Goal: Task Accomplishment & Management: Complete application form

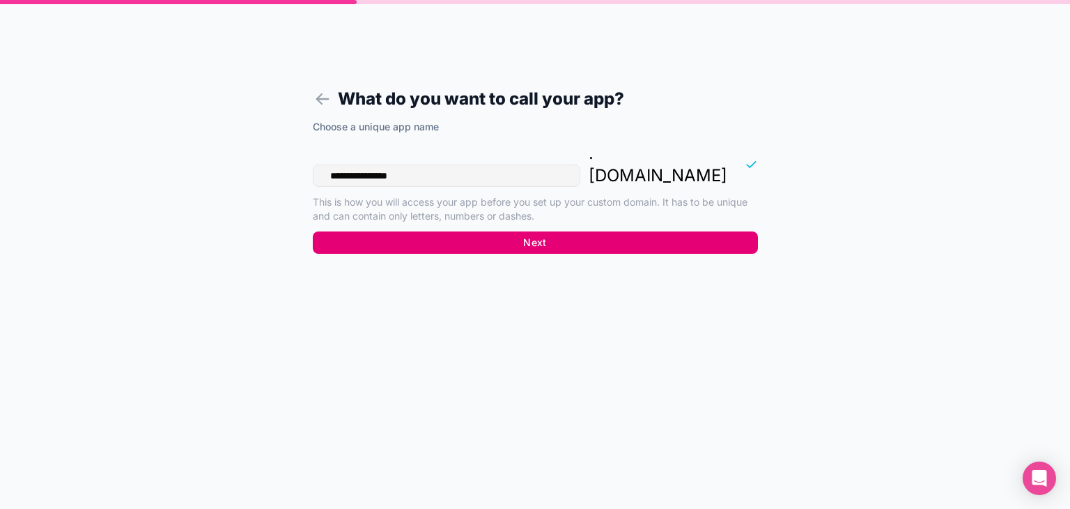
click at [472, 231] on button "Next" at bounding box center [535, 242] width 445 height 22
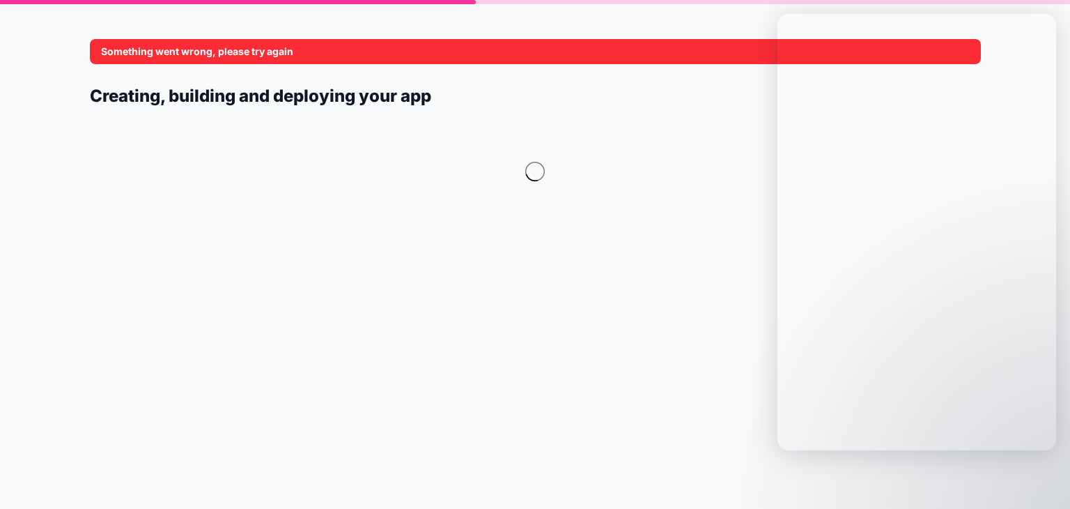
drag, startPoint x: 297, startPoint y: 54, endPoint x: 82, endPoint y: 54, distance: 216.0
click at [82, 54] on div "Something went wrong, please try again Creating, building and deploying your app" at bounding box center [535, 254] width 1070 height 509
drag, startPoint x: 104, startPoint y: 48, endPoint x: 304, endPoint y: 48, distance: 199.9
click at [304, 48] on div "Something went wrong, please try again" at bounding box center [535, 51] width 891 height 25
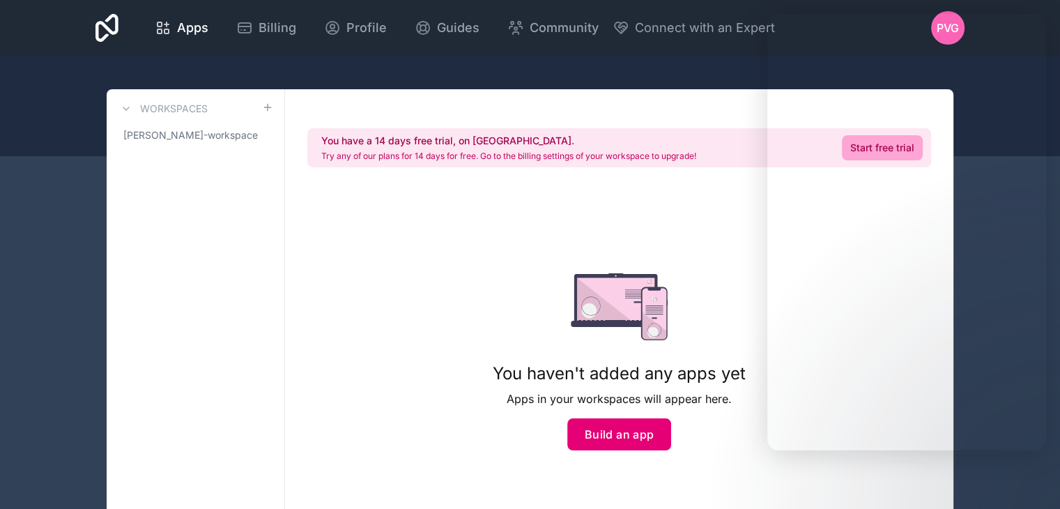
click at [605, 431] on button "Build an app" at bounding box center [619, 434] width 105 height 32
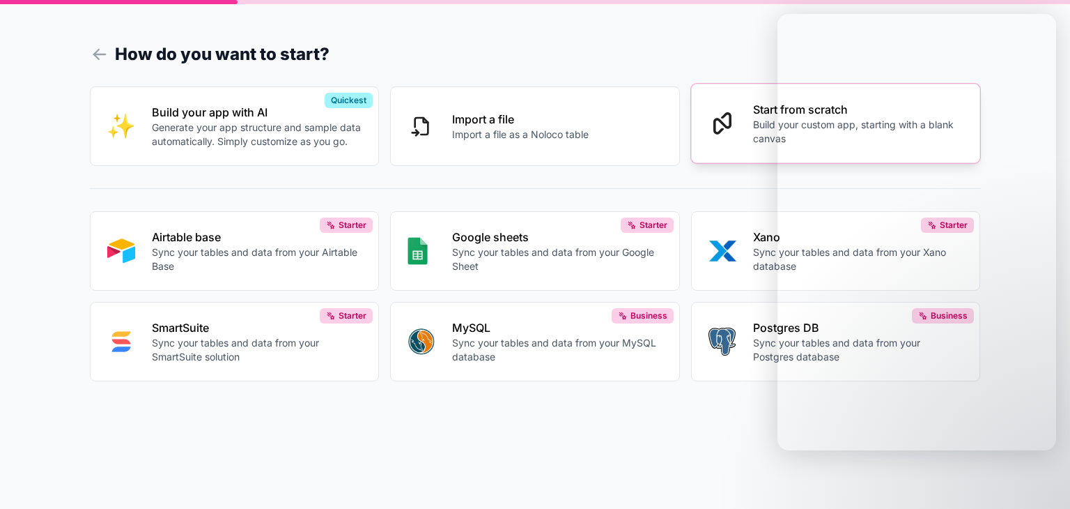
click at [698, 98] on button "Start from scratch Build your custom app, starting with a blank canvas" at bounding box center [836, 123] width 290 height 79
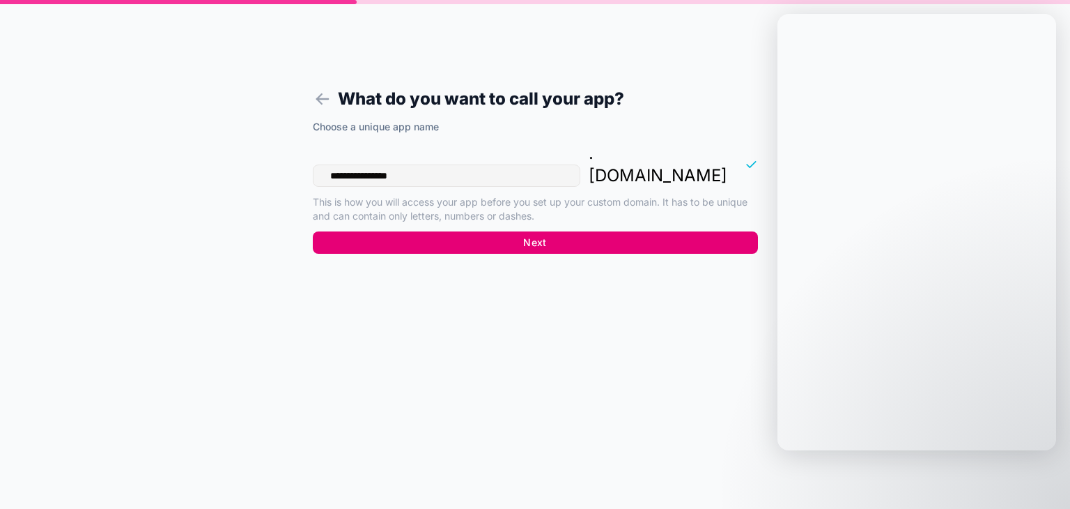
click at [446, 231] on button "Next" at bounding box center [535, 242] width 445 height 22
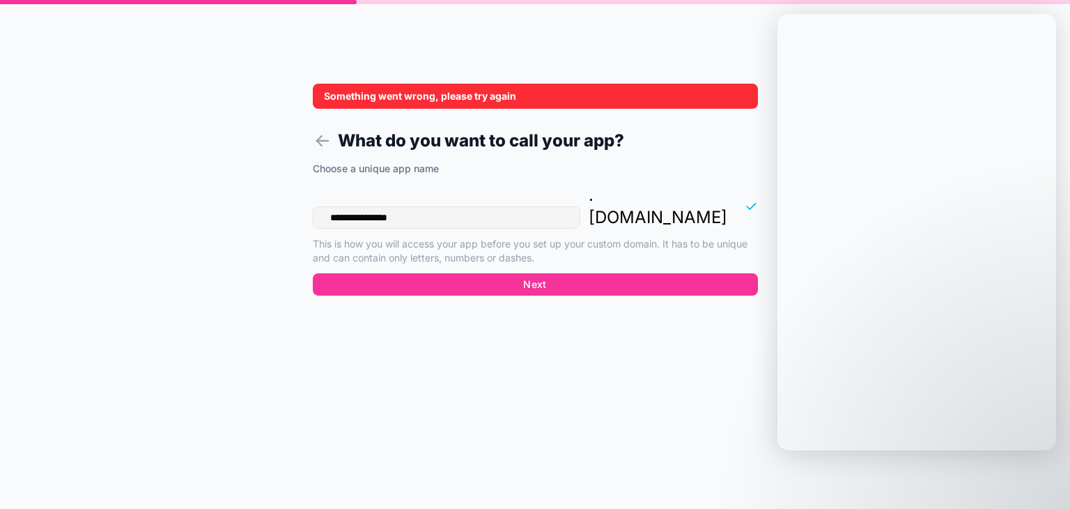
drag, startPoint x: 517, startPoint y: 100, endPoint x: 265, endPoint y: 94, distance: 252.3
click at [265, 94] on div "**********" at bounding box center [535, 254] width 1070 height 509
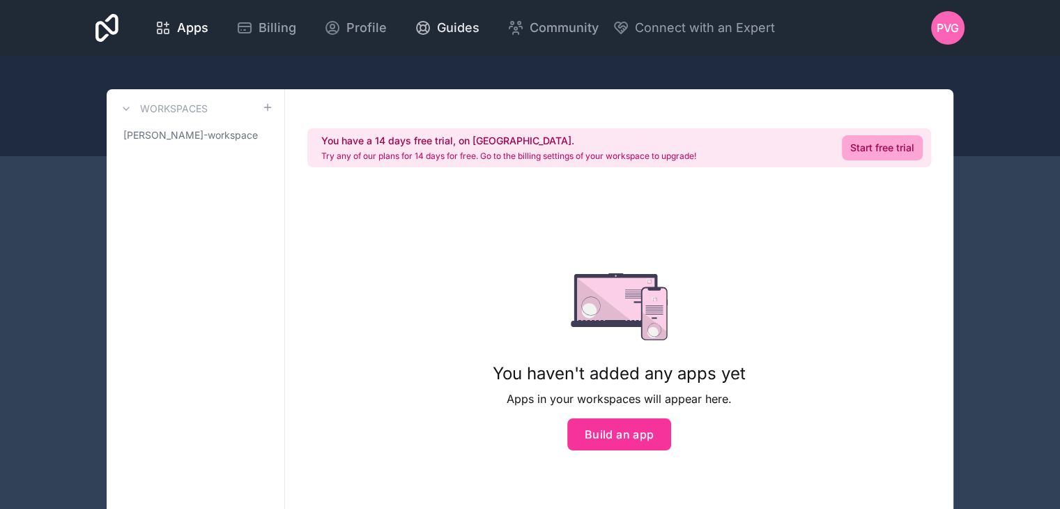
click at [442, 26] on span "Guides" at bounding box center [458, 28] width 42 height 20
click at [170, 137] on span "[PERSON_NAME]-workspace" at bounding box center [190, 135] width 134 height 14
click at [274, 135] on div "Workspaces [PERSON_NAME]-workspace" at bounding box center [196, 325] width 178 height 472
click at [0, 0] on icon at bounding box center [0, 0] width 0 height 0
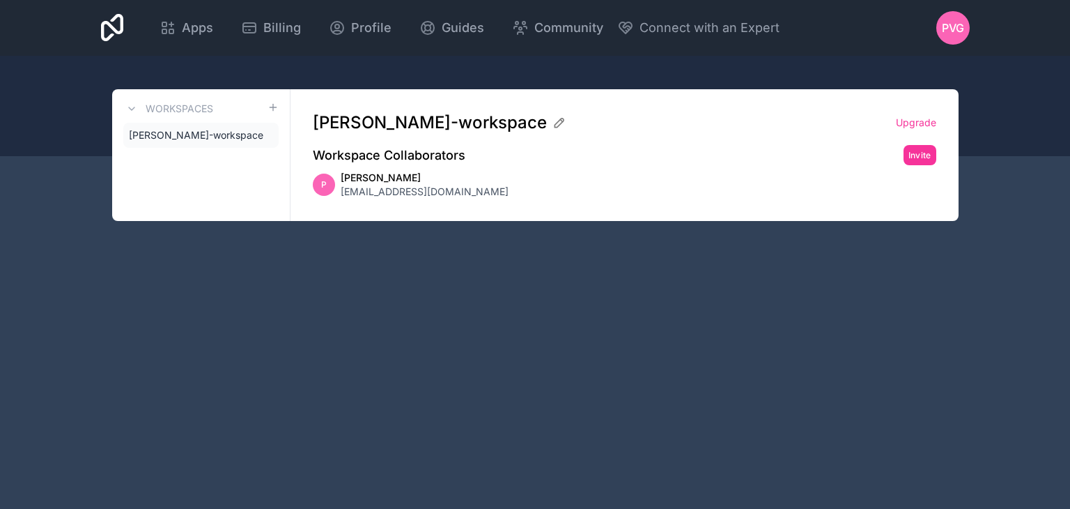
click at [0, 0] on icon at bounding box center [0, 0] width 0 height 0
click at [233, 140] on span "[PERSON_NAME]-workspace" at bounding box center [196, 135] width 134 height 14
click at [481, 183] on span "[PERSON_NAME]" at bounding box center [425, 178] width 168 height 14
click at [380, 195] on span "[EMAIL_ADDRESS][DOMAIN_NAME]" at bounding box center [425, 192] width 168 height 14
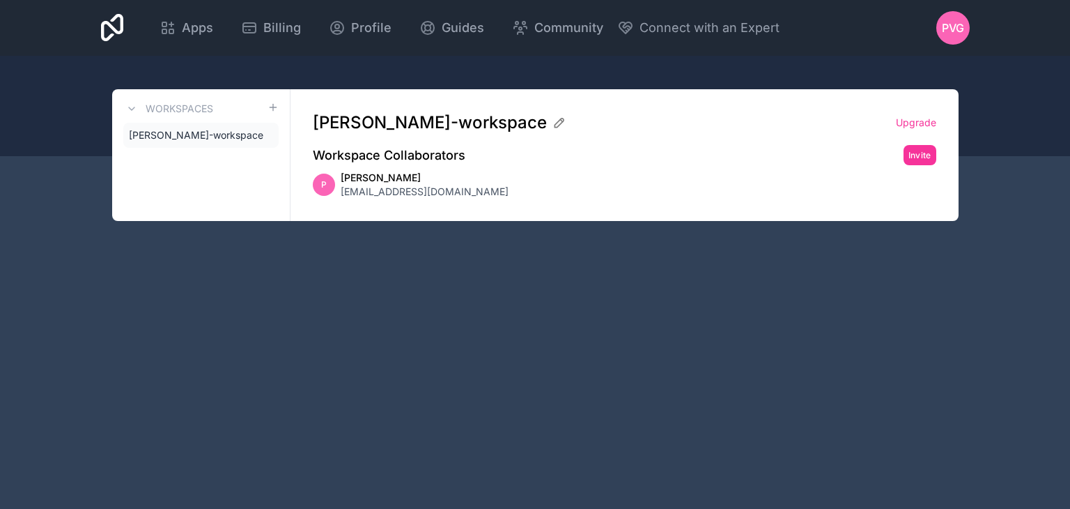
click at [345, 189] on span "[EMAIL_ADDRESS][DOMAIN_NAME]" at bounding box center [425, 192] width 168 height 14
click at [277, 116] on span at bounding box center [273, 108] width 11 height 17
click at [140, 111] on link "Workspaces" at bounding box center [168, 108] width 90 height 17
click at [120, 104] on div "Workspaces [PERSON_NAME]-workspace" at bounding box center [201, 155] width 178 height 132
click at [566, 129] on icon at bounding box center [559, 123] width 14 height 14
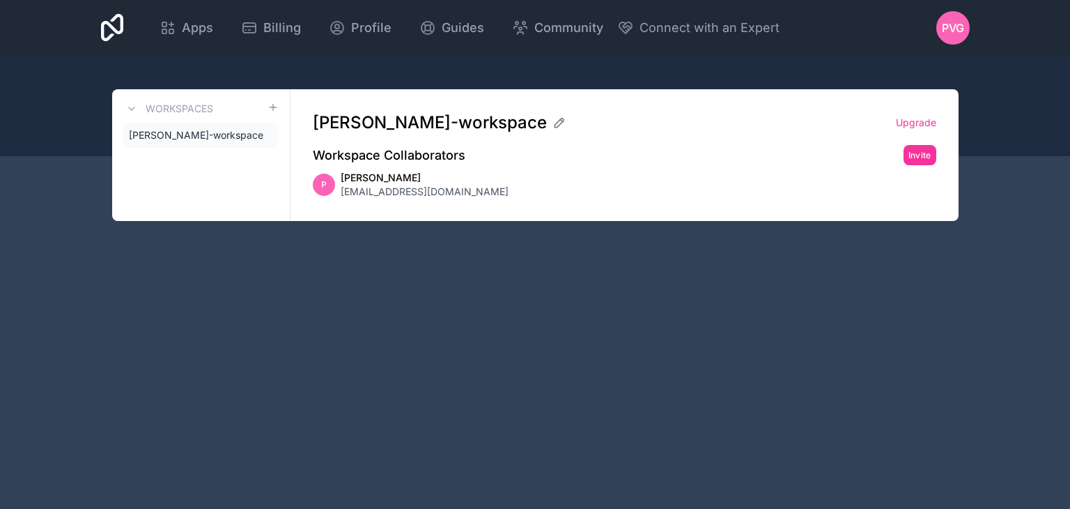
click at [472, 196] on span "[EMAIL_ADDRESS][DOMAIN_NAME]" at bounding box center [425, 192] width 168 height 14
click at [316, 190] on div "P" at bounding box center [324, 184] width 22 height 22
click at [199, 37] on span "Apps" at bounding box center [197, 28] width 31 height 20
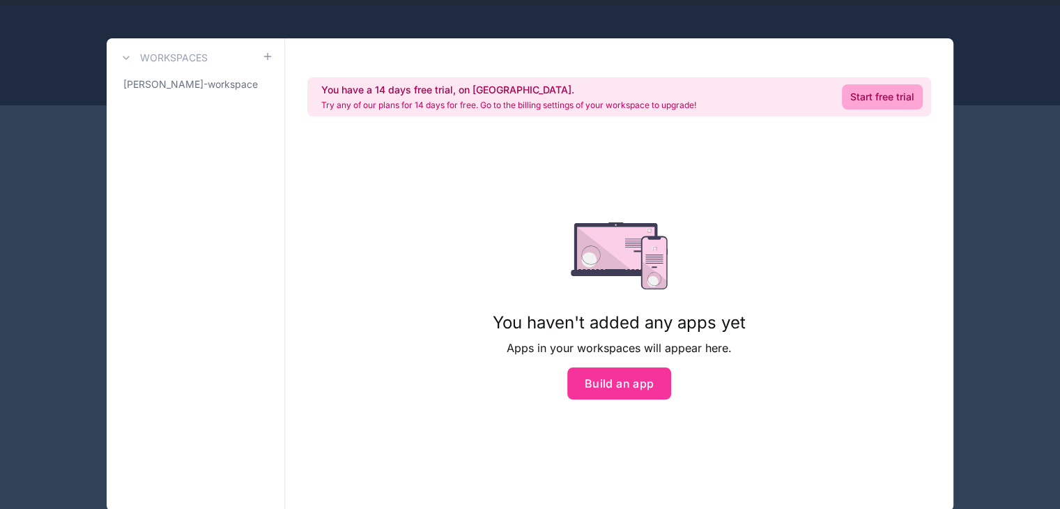
scroll to position [86, 0]
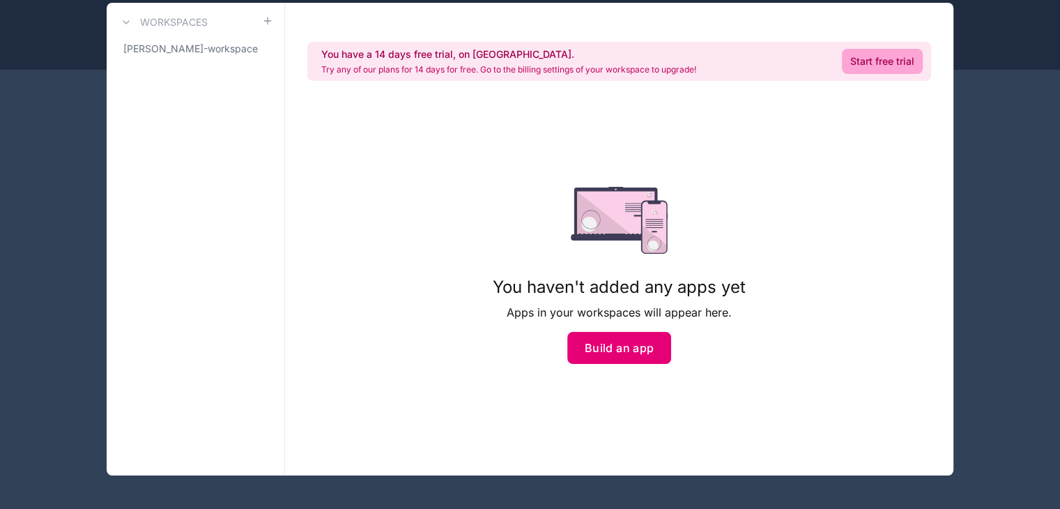
click at [616, 348] on button "Build an app" at bounding box center [619, 348] width 105 height 32
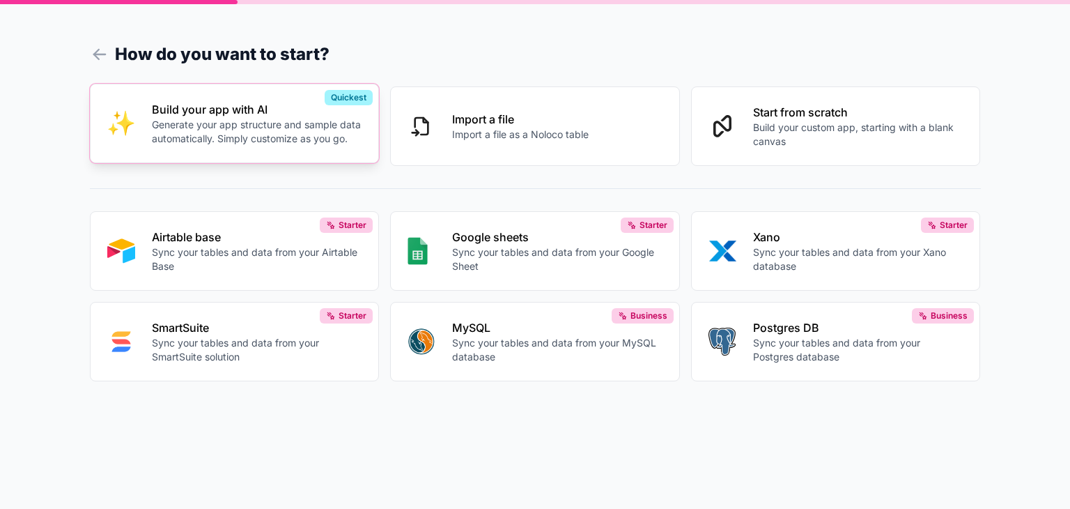
click at [323, 129] on p "Generate your app structure and sample data automatically. Simply customize as …" at bounding box center [257, 132] width 210 height 28
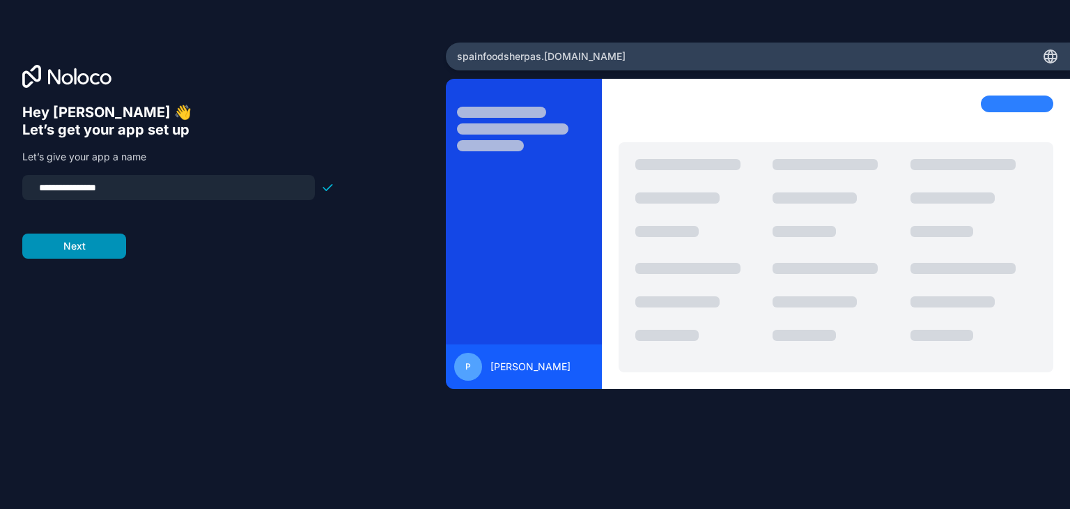
click at [91, 240] on button "Next" at bounding box center [74, 245] width 104 height 25
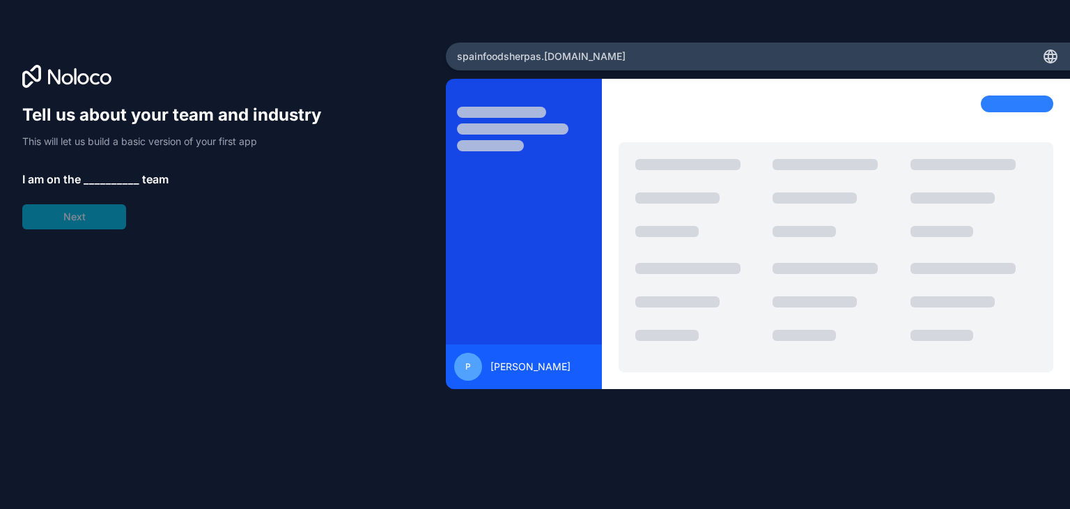
drag, startPoint x: 274, startPoint y: 307, endPoint x: 377, endPoint y: 301, distance: 103.3
click at [377, 301] on div "Tell us about your team and industry This will let us build a basic version of …" at bounding box center [222, 274] width 401 height 340
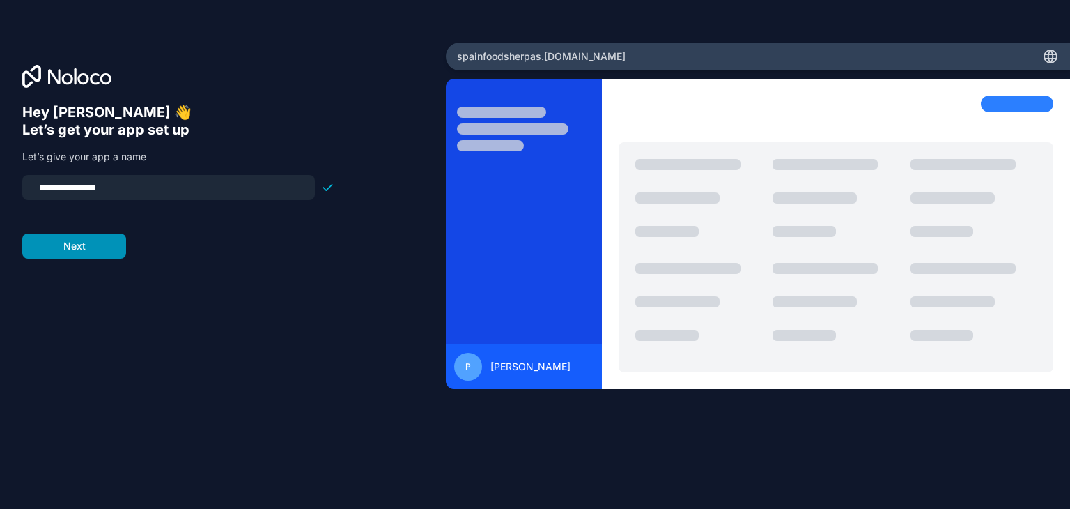
click at [100, 257] on button "Next" at bounding box center [74, 245] width 104 height 25
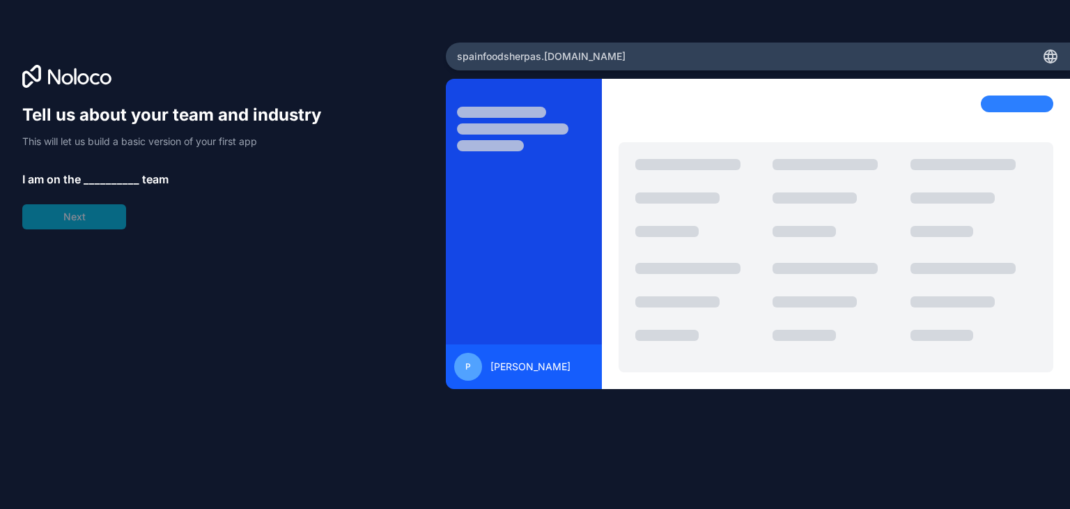
click at [95, 242] on div "Tell us about your team and industry This will let us build a basic version of …" at bounding box center [222, 274] width 401 height 340
click at [102, 168] on div "Tell us about your team and industry This will let us build a basic version of …" at bounding box center [178, 166] width 312 height 125
click at [103, 178] on span "__________" at bounding box center [112, 179] width 56 height 17
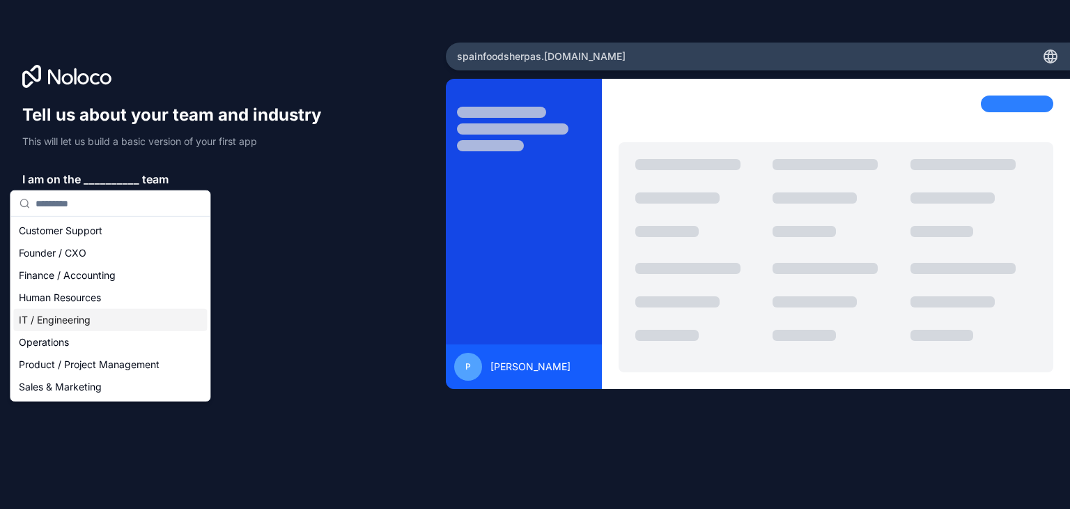
click at [104, 318] on div "IT / Engineering" at bounding box center [110, 320] width 194 height 22
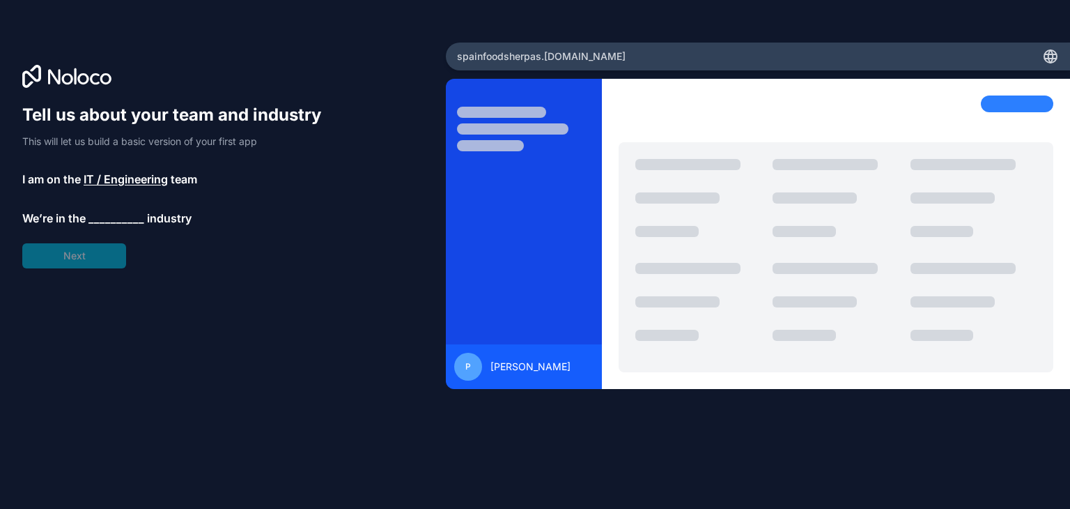
click at [105, 221] on span "__________" at bounding box center [116, 218] width 56 height 17
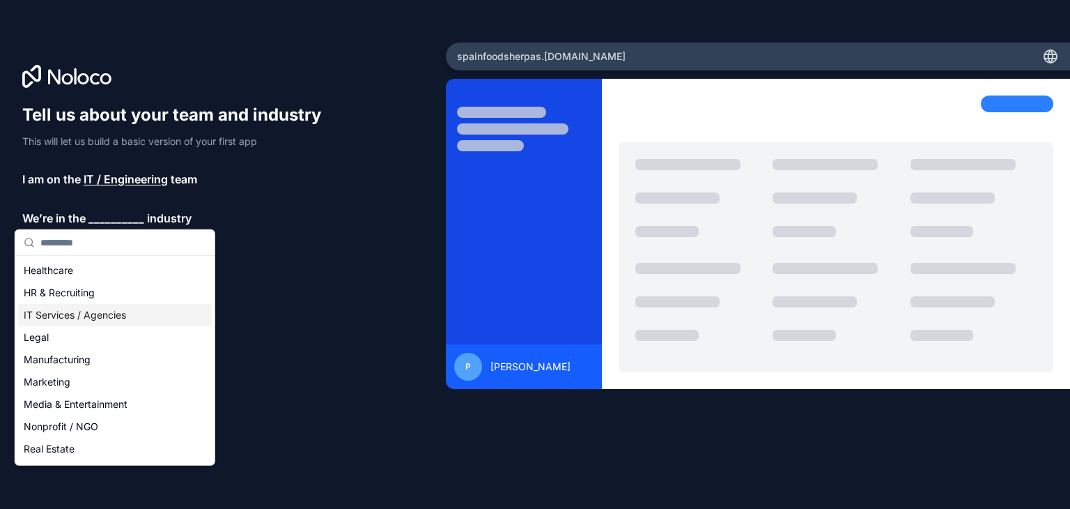
scroll to position [287, 0]
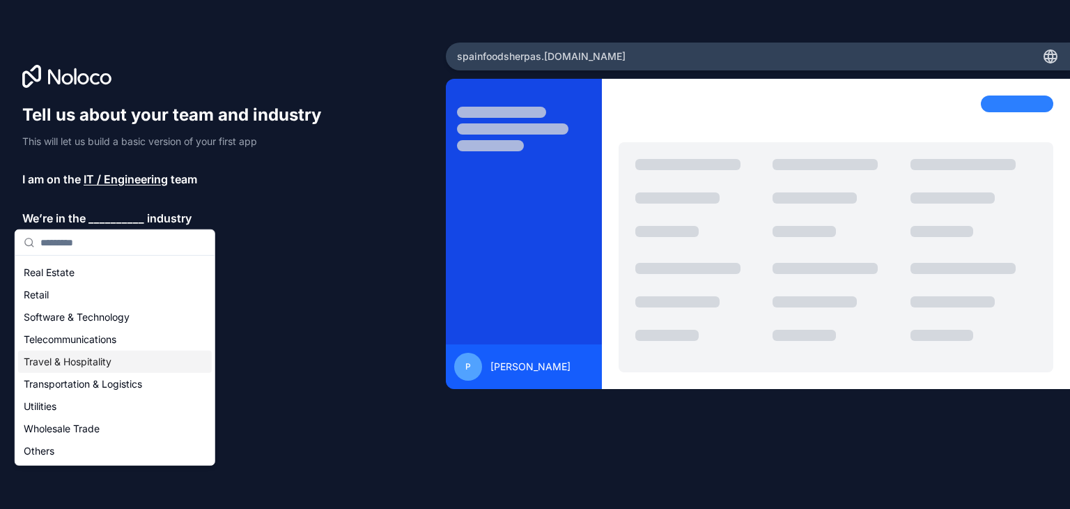
click at [98, 358] on div "Travel & Hospitality" at bounding box center [115, 361] width 194 height 22
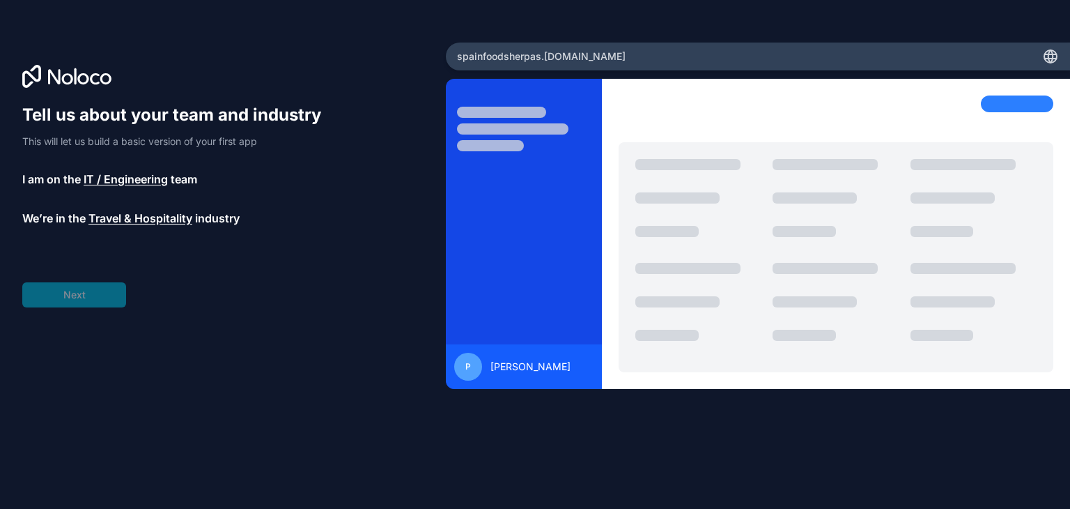
click at [86, 305] on div "Tell us about your team and industry This will let us build a basic version of …" at bounding box center [178, 205] width 312 height 203
click at [93, 246] on div "Tell us about your team and industry This will let us build a basic version of …" at bounding box center [178, 205] width 312 height 203
click at [95, 260] on span "__________" at bounding box center [104, 257] width 56 height 17
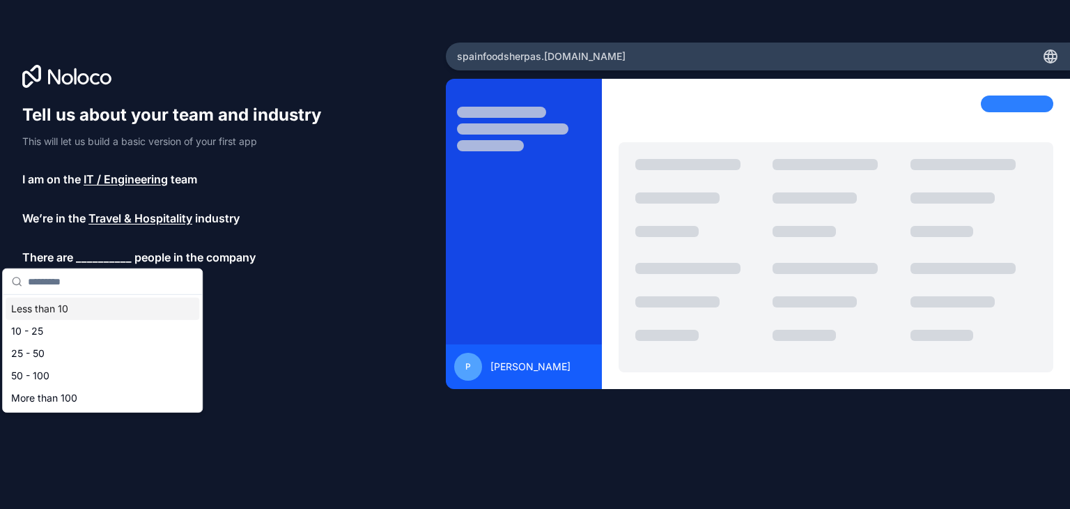
click at [95, 280] on input "text" at bounding box center [111, 281] width 166 height 25
click at [86, 304] on div "Less than 10" at bounding box center [103, 308] width 194 height 22
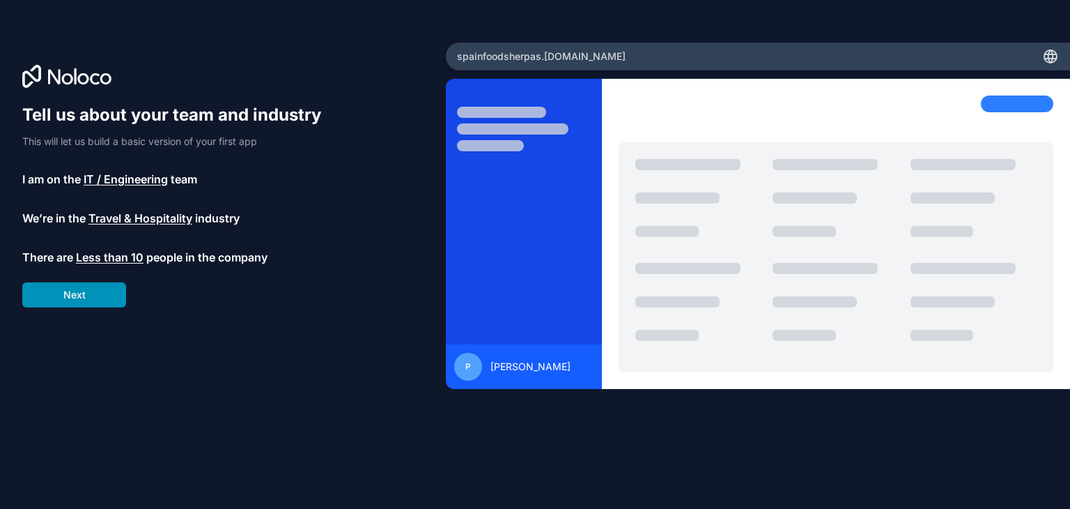
click at [86, 300] on button "Next" at bounding box center [74, 294] width 104 height 25
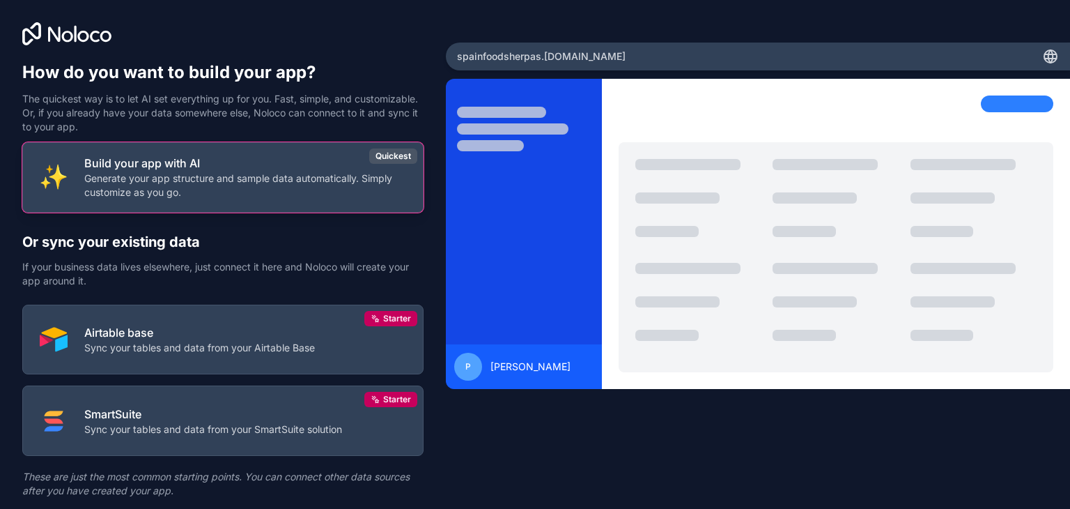
click at [312, 200] on button "Build your app with AI Generate your app structure and sample data automaticall…" at bounding box center [222, 177] width 401 height 70
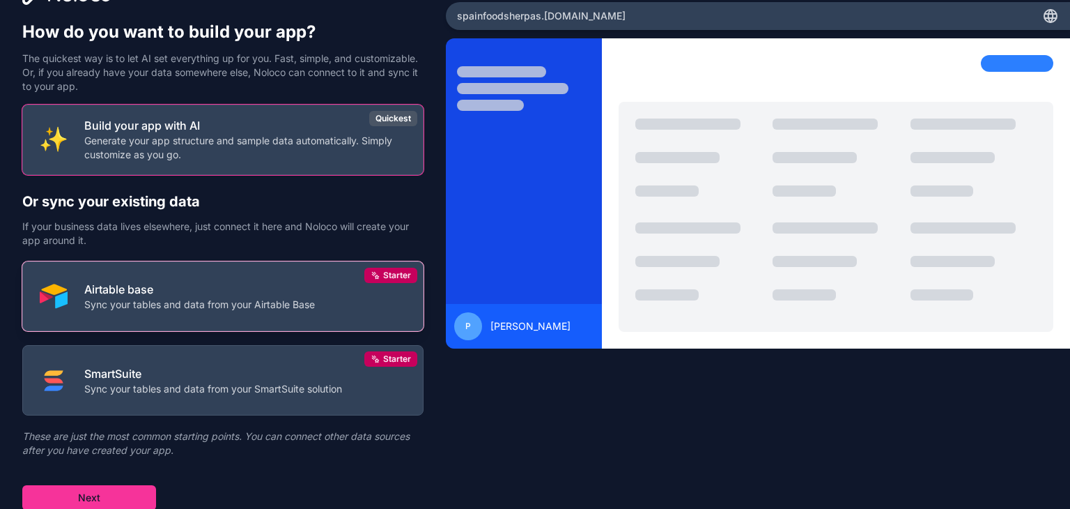
scroll to position [41, 0]
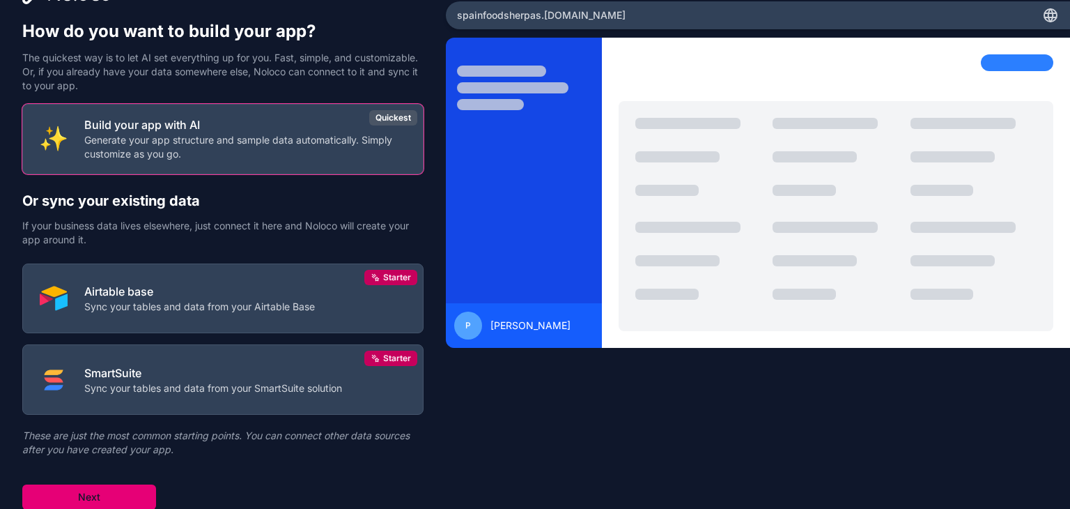
click at [120, 493] on button "Next" at bounding box center [89, 496] width 134 height 25
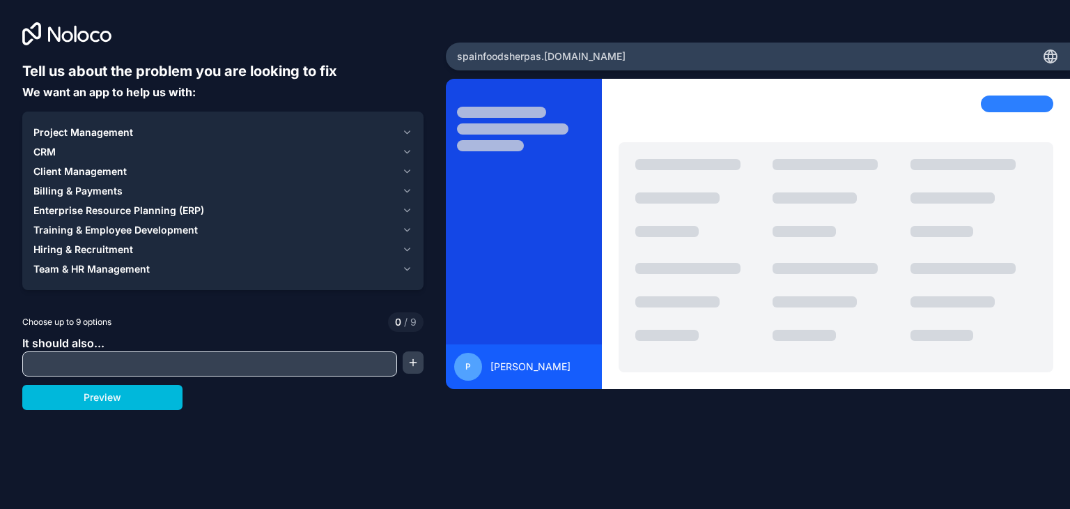
click at [109, 245] on span "Hiring & Recruitment" at bounding box center [83, 249] width 100 height 14
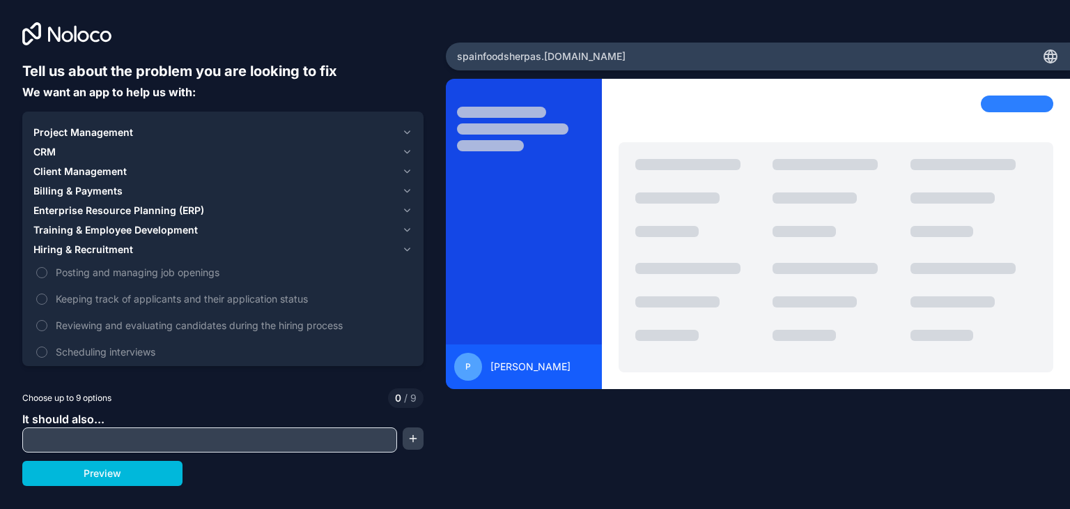
click at [80, 171] on span "Client Management" at bounding box center [79, 171] width 93 height 14
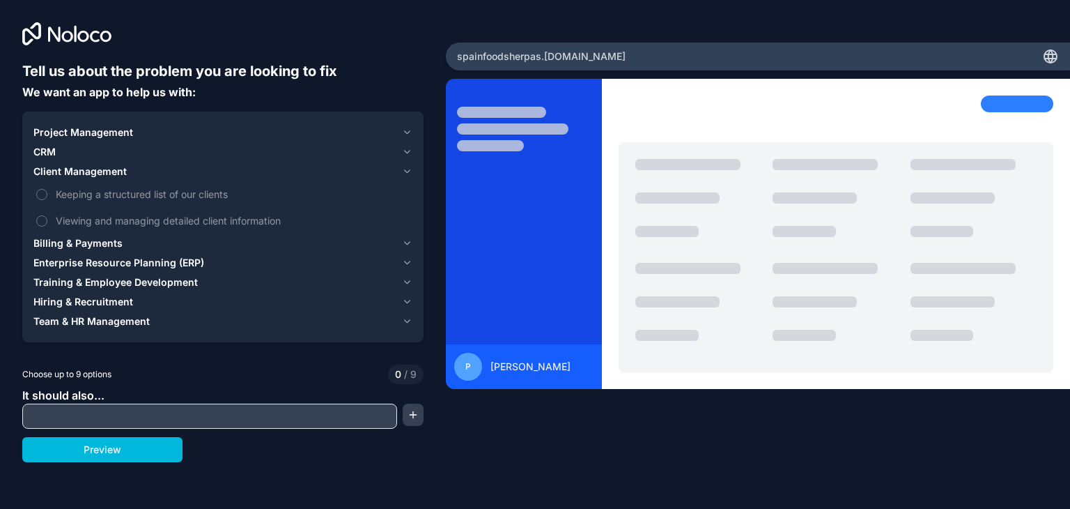
click at [49, 220] on label "Viewing and managing detailed client information" at bounding box center [222, 221] width 379 height 26
click at [47, 220] on button "Viewing and managing detailed client information" at bounding box center [41, 220] width 11 height 11
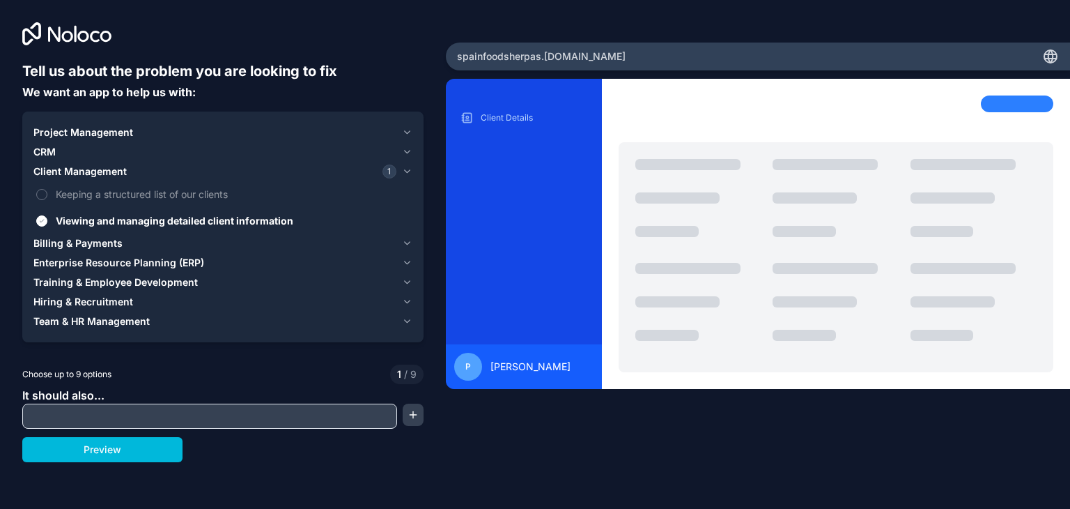
click at [47, 196] on label "Keeping a structured list of our clients" at bounding box center [222, 194] width 379 height 26
click at [47, 196] on button "Keeping a structured list of our clients" at bounding box center [41, 194] width 11 height 11
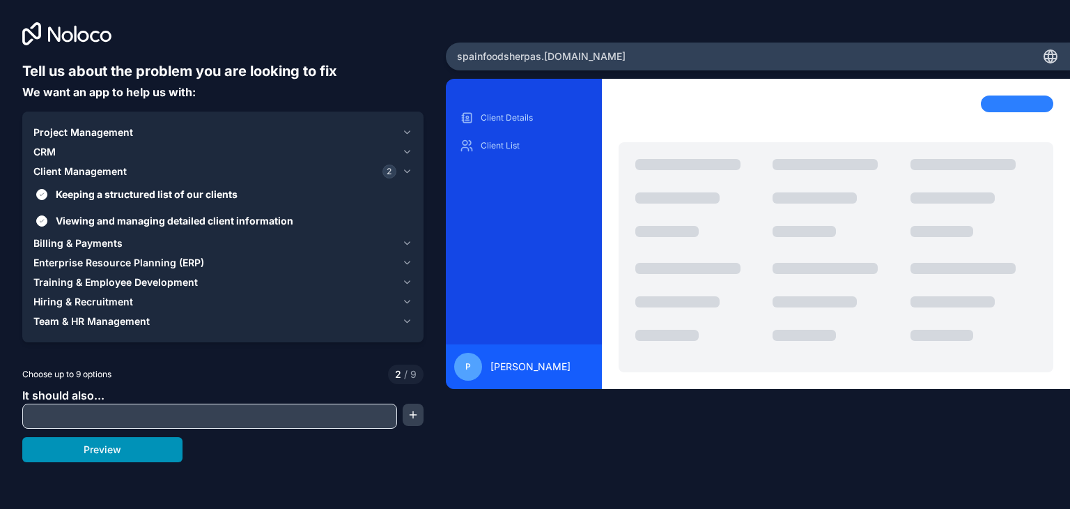
click at [48, 448] on button "Preview" at bounding box center [102, 449] width 160 height 25
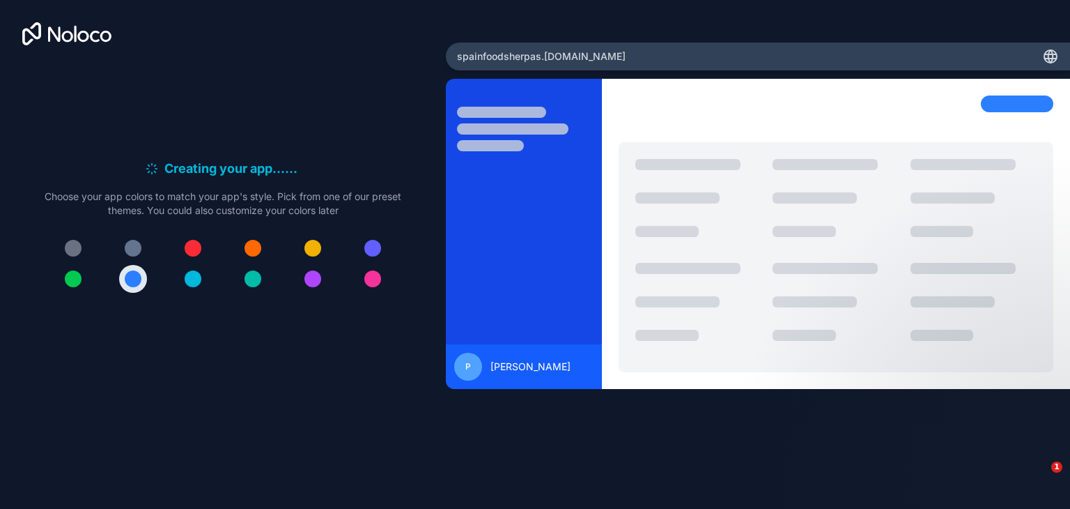
drag, startPoint x: 482, startPoint y: 369, endPoint x: 590, endPoint y: 374, distance: 108.1
click at [590, 374] on div "P [PERSON_NAME]" at bounding box center [523, 367] width 139 height 28
drag, startPoint x: 584, startPoint y: 366, endPoint x: 510, endPoint y: 369, distance: 73.9
click at [510, 369] on span "[PERSON_NAME]" at bounding box center [530, 366] width 80 height 14
click at [486, 369] on div "P [PERSON_NAME]" at bounding box center [523, 367] width 139 height 28
